Goal: Task Accomplishment & Management: Use online tool/utility

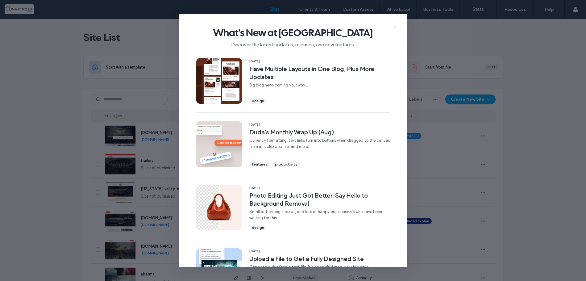
click at [395, 26] on icon at bounding box center [395, 26] width 5 height 5
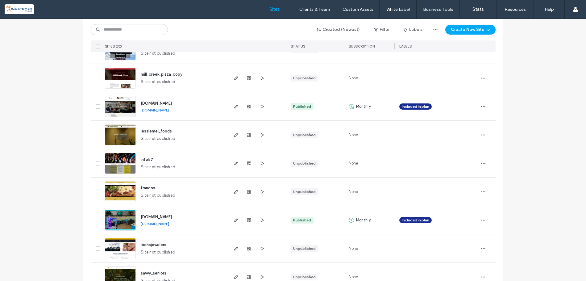
scroll to position [658, 0]
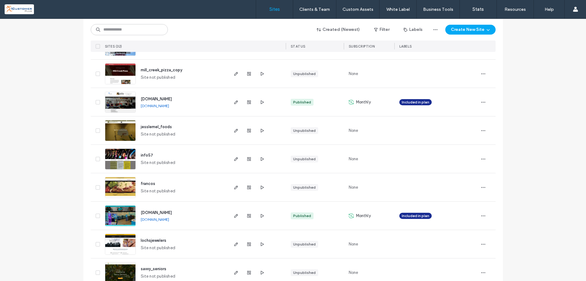
click at [156, 98] on span "[DOMAIN_NAME]" at bounding box center [156, 99] width 31 height 5
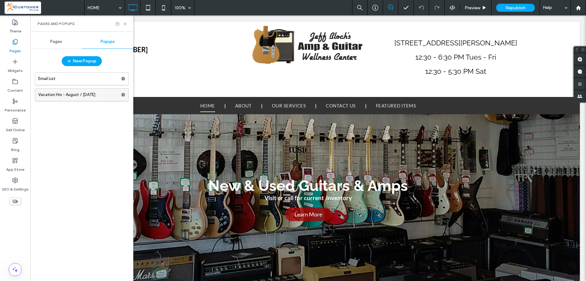
click at [123, 95] on icon at bounding box center [123, 95] width 4 height 4
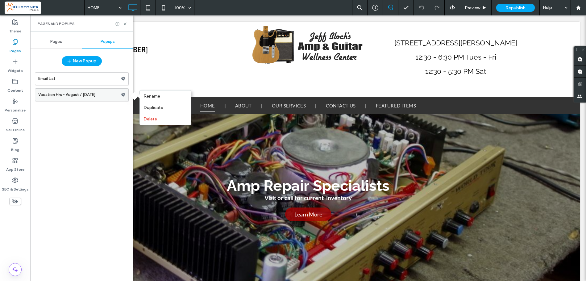
click at [59, 94] on label "Vacation Hrs - August / [DATE]" at bounding box center [79, 95] width 83 height 12
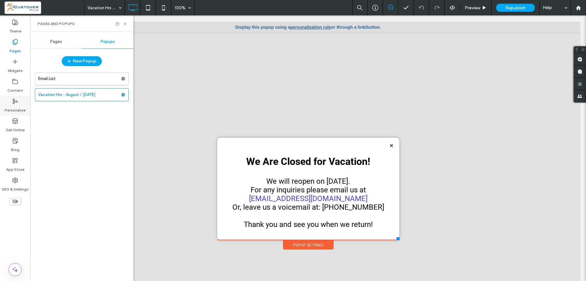
click at [14, 103] on icon at bounding box center [15, 101] width 6 height 6
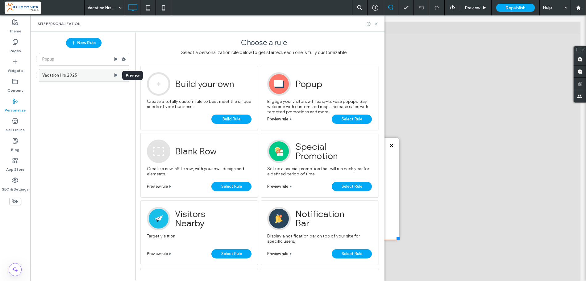
click at [116, 75] on use at bounding box center [116, 75] width 3 height 4
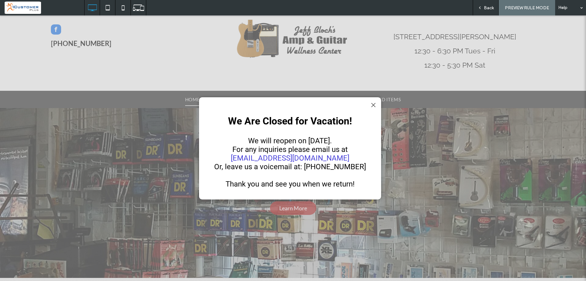
click at [374, 106] on div at bounding box center [373, 105] width 8 height 8
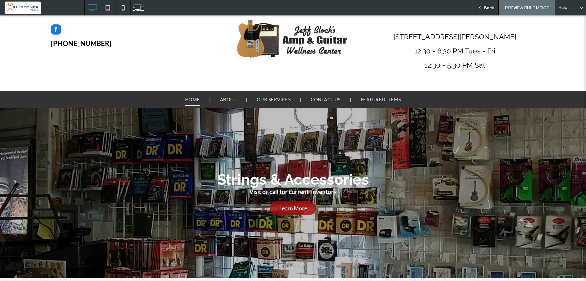
click at [488, 8] on span "Back" at bounding box center [489, 7] width 10 height 5
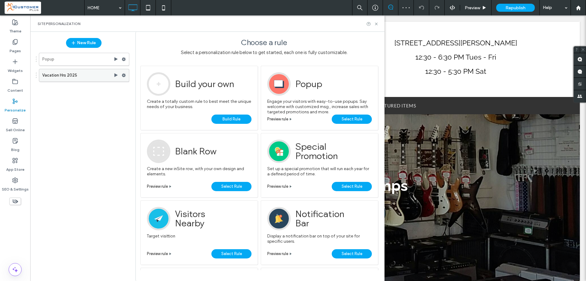
click at [124, 75] on icon at bounding box center [124, 75] width 4 height 4
click at [157, 98] on span "Deactivate" at bounding box center [155, 99] width 23 height 5
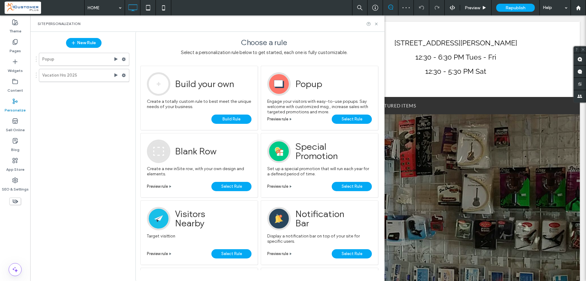
click at [107, 111] on div "Popup Vacation Hrs 2025" at bounding box center [80, 163] width 97 height 226
click at [376, 24] on icon at bounding box center [376, 24] width 5 height 5
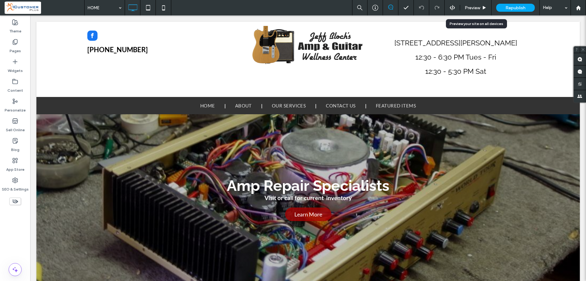
click at [476, 6] on span "Preview" at bounding box center [472, 7] width 15 height 5
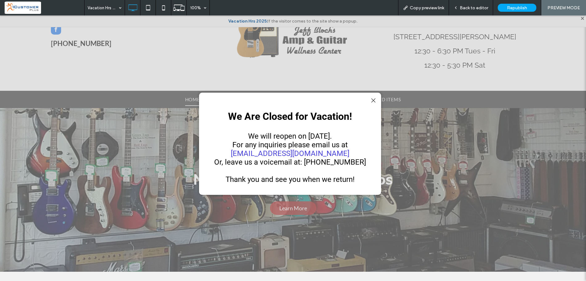
click at [371, 100] on div at bounding box center [373, 100] width 8 height 8
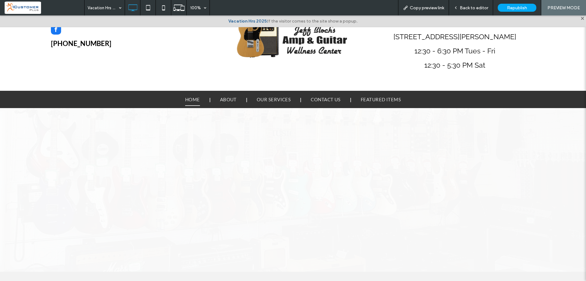
scroll to position [6, 0]
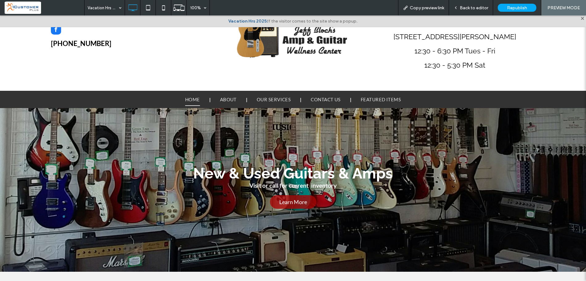
click at [474, 8] on span "Back to editor" at bounding box center [474, 7] width 28 height 5
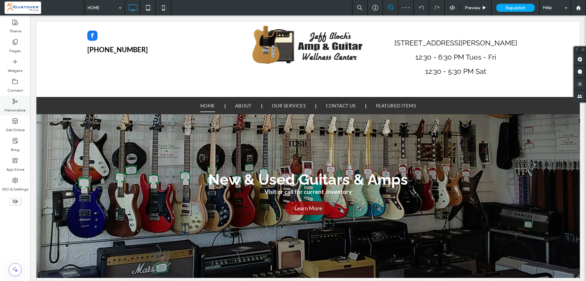
click at [15, 100] on use at bounding box center [15, 101] width 4 height 5
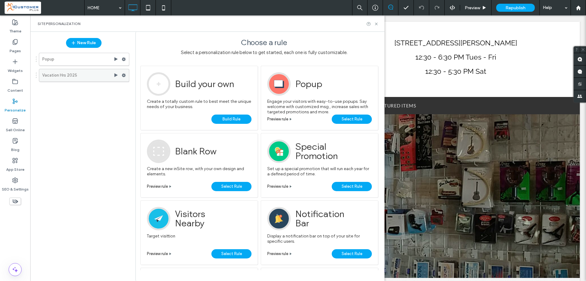
click at [72, 74] on label "Vacation Hrs 2025" at bounding box center [77, 75] width 71 height 12
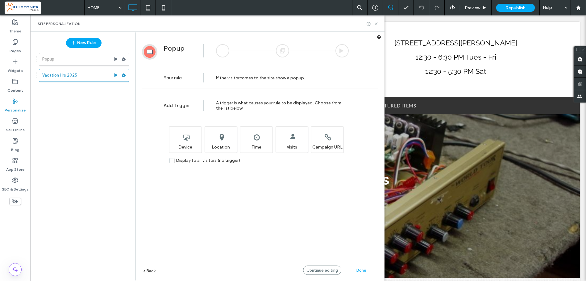
click at [361, 269] on span "Done" at bounding box center [362, 270] width 10 height 5
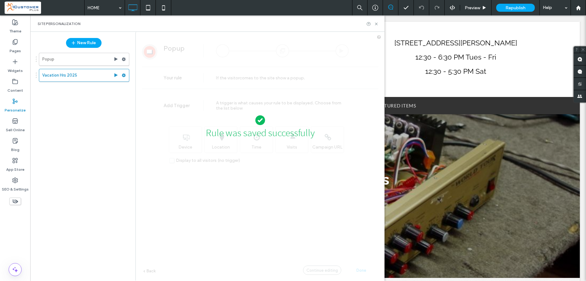
click at [73, 120] on div "Popup Vacation Hrs 2025" at bounding box center [80, 163] width 97 height 226
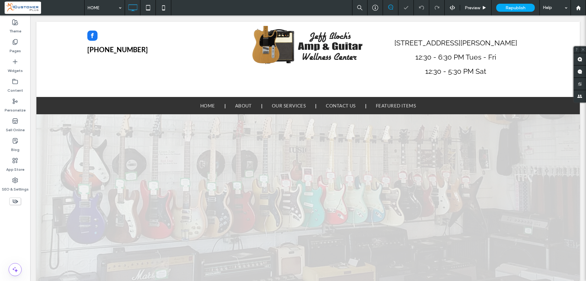
scroll to position [0, 0]
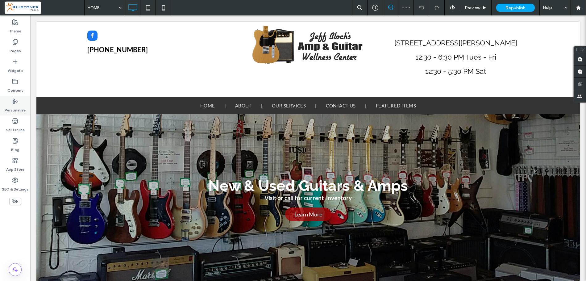
click at [12, 104] on label "Personalize" at bounding box center [15, 108] width 21 height 9
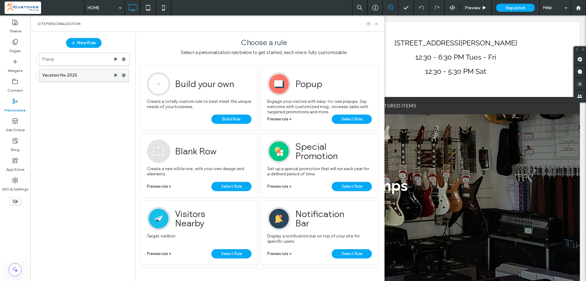
click at [67, 73] on label "Vacation Hrs 2025" at bounding box center [77, 75] width 71 height 12
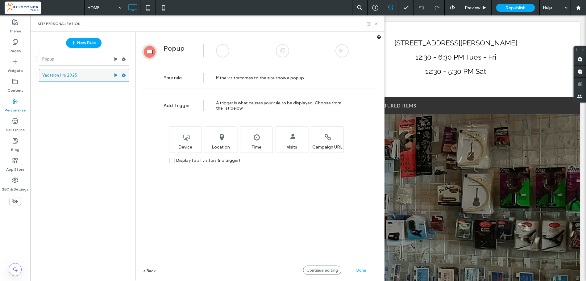
click at [123, 75] on use at bounding box center [124, 75] width 4 height 4
click at [156, 99] on span "Deactivate" at bounding box center [155, 99] width 23 height 5
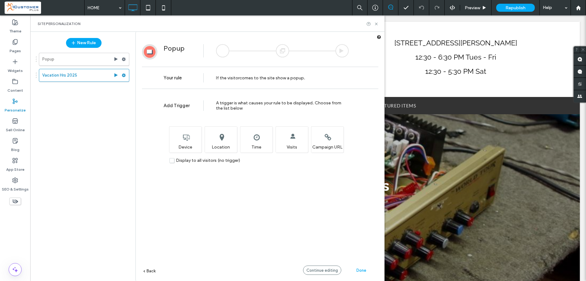
click at [361, 270] on span "Done" at bounding box center [362, 270] width 10 height 5
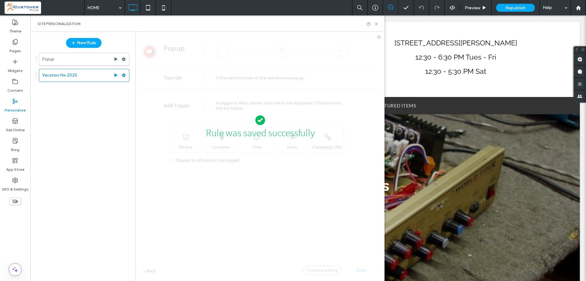
click at [109, 167] on div "Popup Vacation Hrs 2025" at bounding box center [80, 163] width 97 height 226
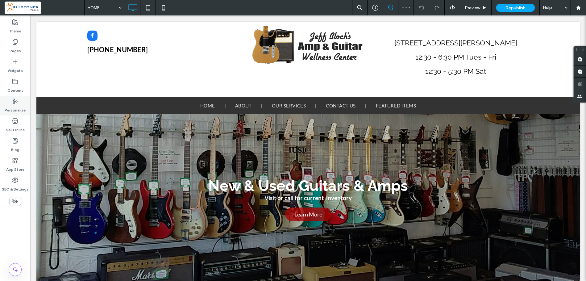
click at [15, 101] on icon at bounding box center [15, 101] width 6 height 6
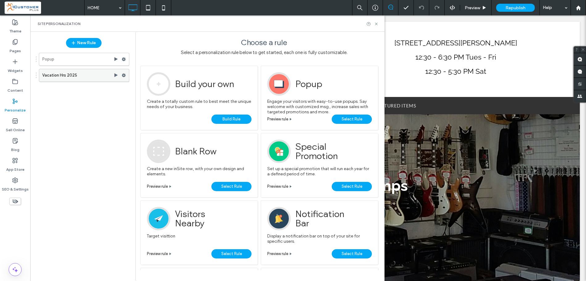
click at [126, 77] on icon at bounding box center [124, 75] width 4 height 4
click at [149, 98] on span "Deactivate" at bounding box center [155, 99] width 23 height 5
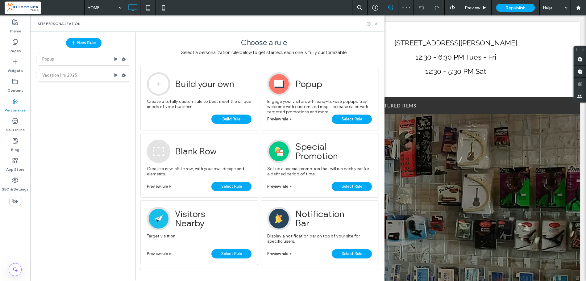
click at [79, 130] on div "Popup Vacation Hrs 2025" at bounding box center [80, 163] width 97 height 226
click at [376, 23] on icon at bounding box center [376, 24] width 5 height 5
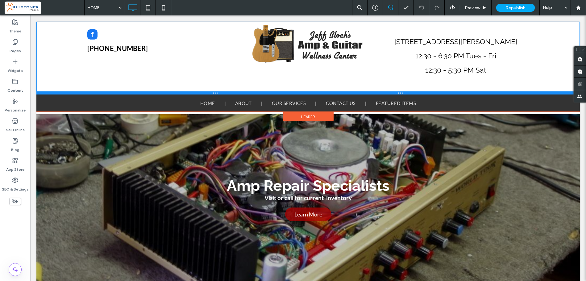
drag, startPoint x: 465, startPoint y: 96, endPoint x: 494, endPoint y: 98, distance: 28.8
click at [464, 83] on div "[PHONE_NUMBER] Click To Paste Click To Paste [STREET_ADDRESS][PERSON_NAME] 12:3…" at bounding box center [308, 58] width 544 height 73
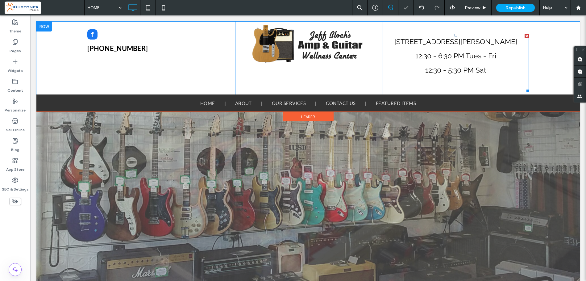
click at [490, 69] on h3 "12:30 - 6:30 PM Tues - Fri 12:30 - 5:30 PM Sat" at bounding box center [456, 70] width 146 height 43
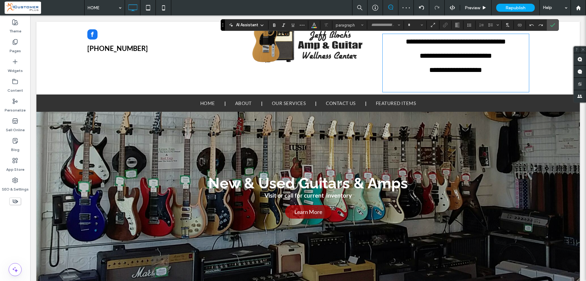
type input "*******"
type input "**"
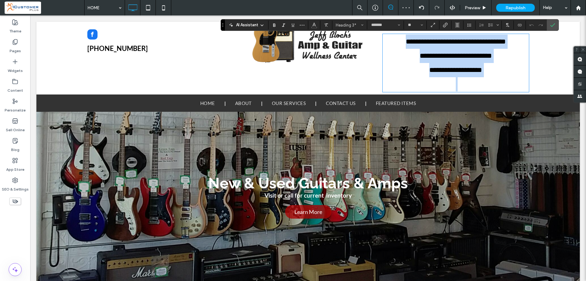
click at [489, 69] on h3 "**********" at bounding box center [456, 70] width 146 height 43
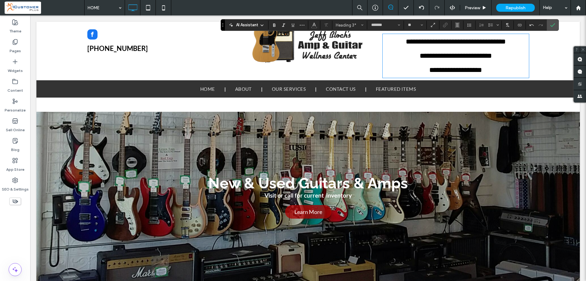
click at [431, 106] on div at bounding box center [308, 67] width 544 height 90
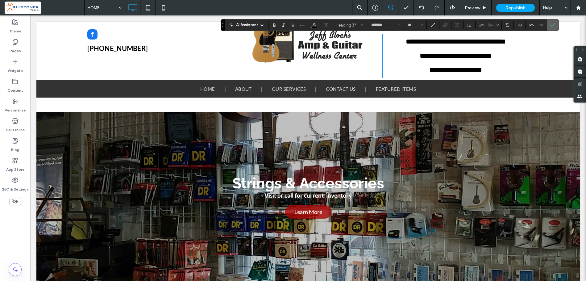
click at [551, 23] on icon "Confirm" at bounding box center [552, 25] width 5 height 5
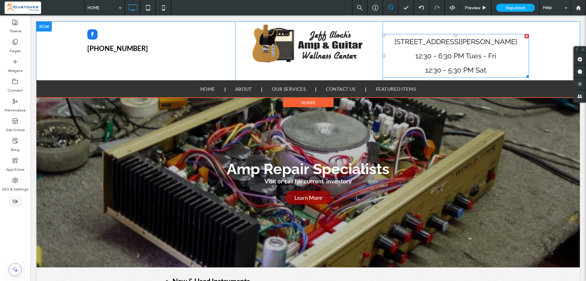
click at [487, 67] on h3 "12:30 - 6:30 PM Tues - Fri 12:30 - 5:30 PM Sat" at bounding box center [456, 63] width 146 height 28
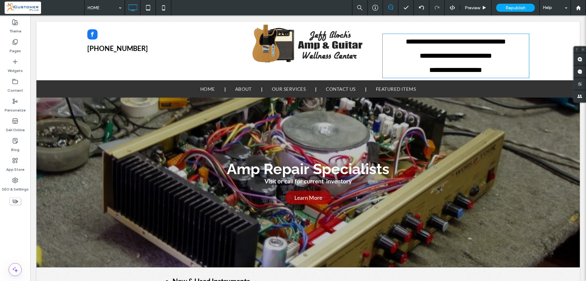
type input "*******"
type input "**"
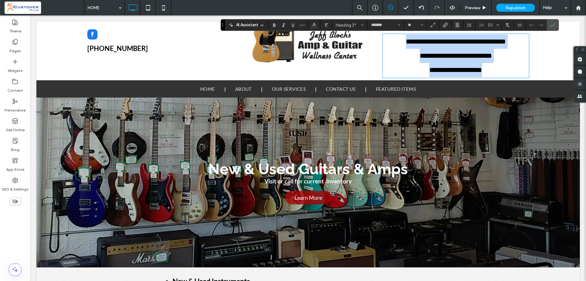
drag, startPoint x: 484, startPoint y: 70, endPoint x: 389, endPoint y: 42, distance: 99.6
click at [389, 42] on div "**********" at bounding box center [456, 56] width 146 height 43
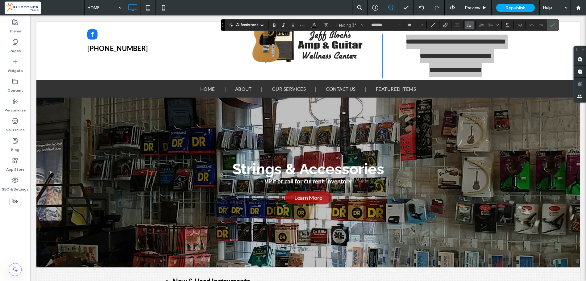
click at [469, 24] on icon "Line Height" at bounding box center [469, 25] width 5 height 5
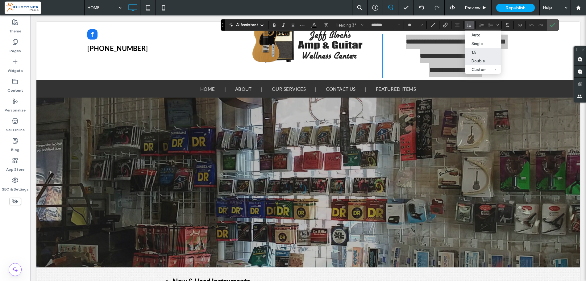
click at [474, 51] on div "1.5" at bounding box center [479, 52] width 15 height 5
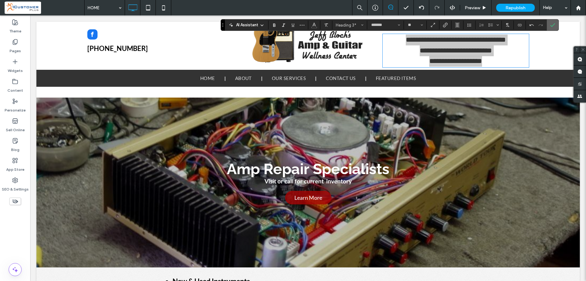
click at [554, 24] on icon "Confirm" at bounding box center [552, 25] width 5 height 5
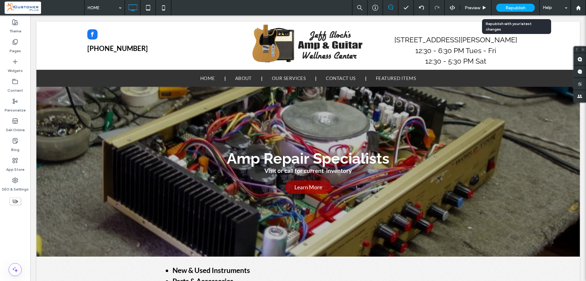
click at [514, 8] on span "Republish" at bounding box center [516, 7] width 20 height 5
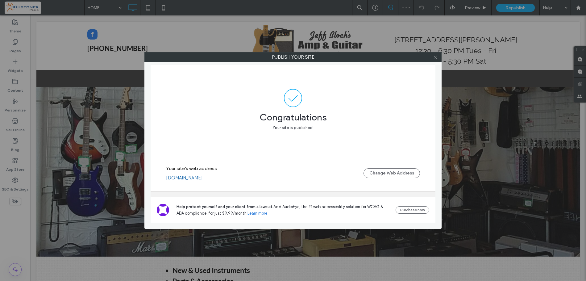
click at [435, 59] on icon at bounding box center [435, 57] width 5 height 5
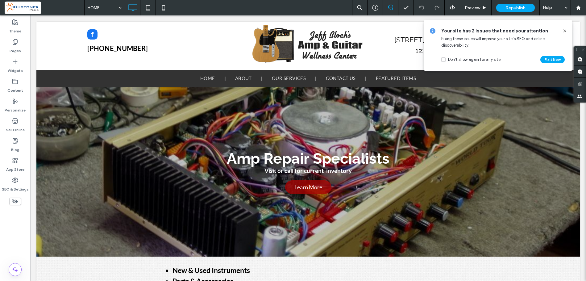
click at [565, 30] on icon at bounding box center [564, 30] width 5 height 5
